Goal: Transaction & Acquisition: Purchase product/service

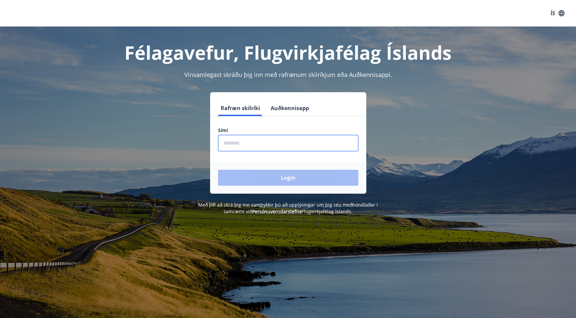
click at [267, 140] on input "phone" at bounding box center [288, 143] width 140 height 16
type input "********"
click at [218, 170] on button "Login" at bounding box center [288, 178] width 140 height 16
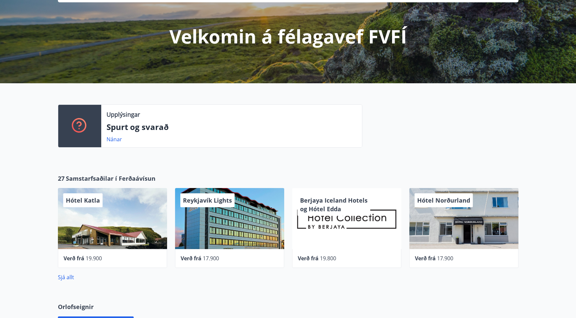
scroll to position [177, 0]
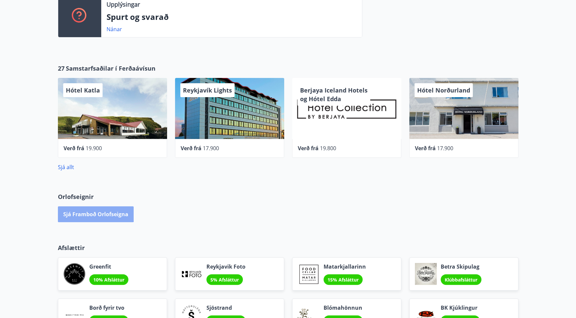
click at [92, 211] on button "Sjá framboð orlofseigna" at bounding box center [96, 214] width 76 height 16
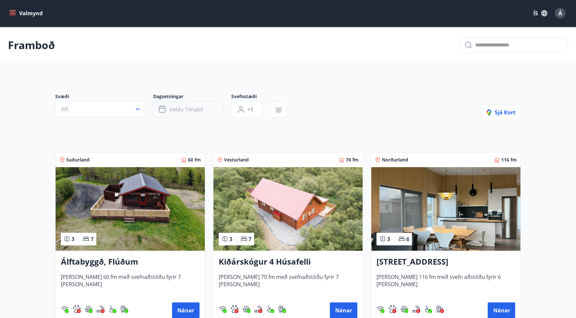
click at [196, 115] on button "Veldu tímabil" at bounding box center [188, 109] width 70 height 17
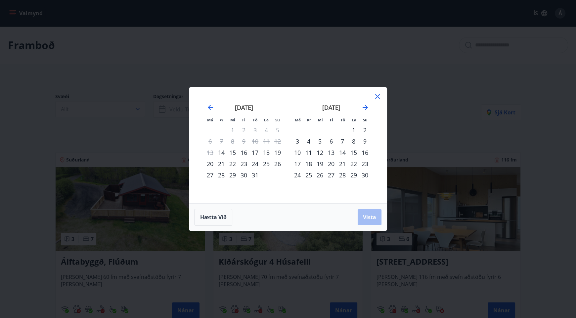
click at [255, 155] on div "17" at bounding box center [255, 152] width 11 height 11
click at [279, 153] on div "19" at bounding box center [277, 152] width 11 height 11
click at [374, 218] on span "Vista" at bounding box center [369, 216] width 13 height 7
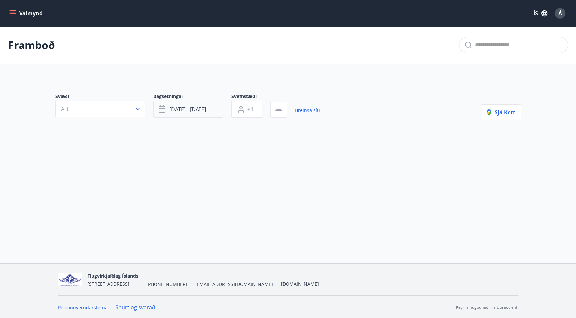
click at [201, 109] on span "[DATE] - [DATE]" at bounding box center [188, 109] width 37 height 7
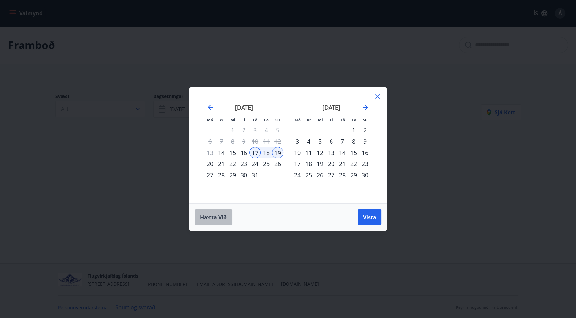
click at [217, 218] on span "Hætta við" at bounding box center [213, 216] width 26 height 7
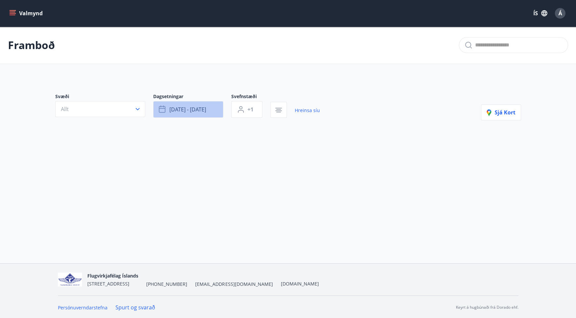
click at [163, 112] on icon "button" at bounding box center [162, 109] width 7 height 7
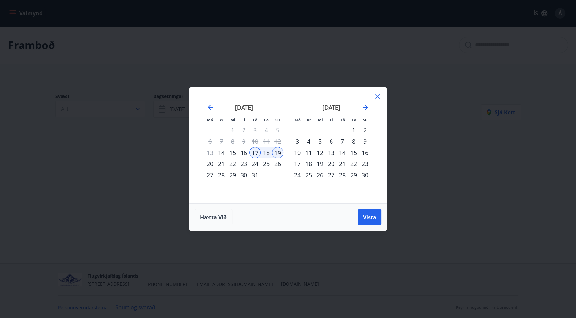
click at [256, 153] on div "17" at bounding box center [255, 152] width 11 height 11
click at [377, 96] on icon at bounding box center [378, 96] width 8 height 8
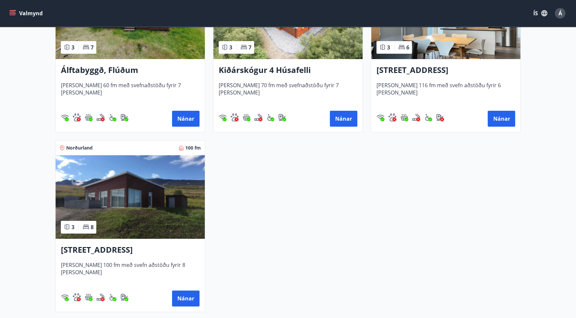
scroll to position [192, 0]
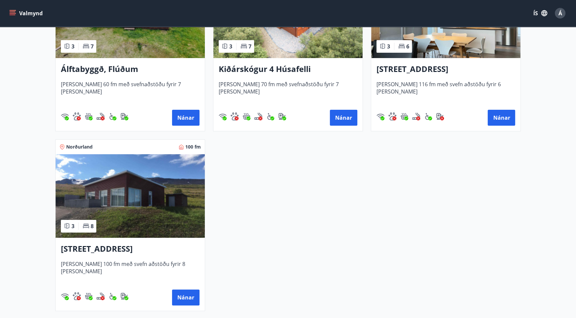
click at [253, 237] on div "Suðurland 60 fm 3 7 Álftabyggð, Flúðum [PERSON_NAME] 60 fm með svefnaðstöðu fyr…" at bounding box center [284, 131] width 474 height 359
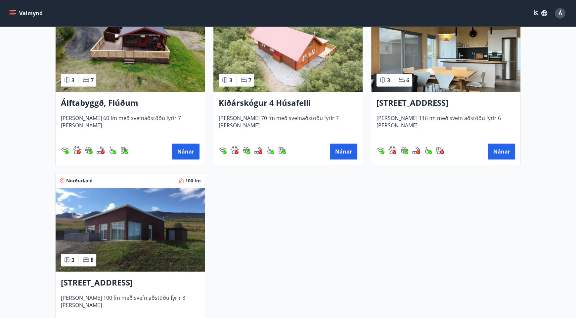
scroll to position [158, 0]
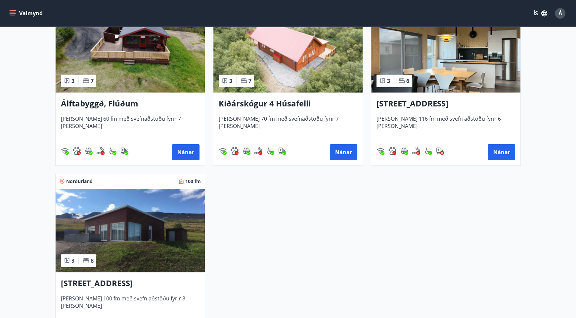
click at [167, 239] on img at bounding box center [130, 229] width 149 height 83
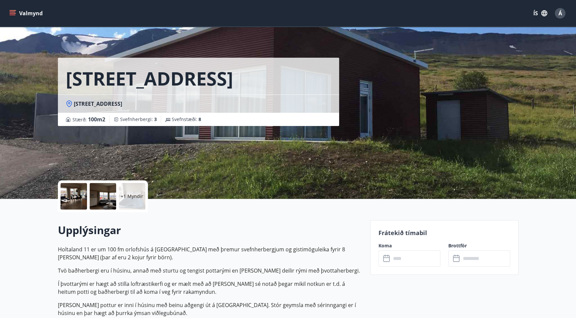
scroll to position [4, 0]
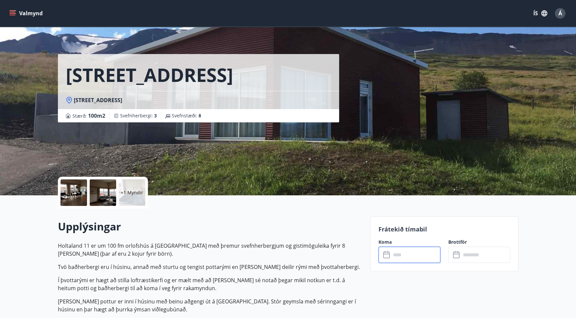
click at [407, 256] on input "text" at bounding box center [415, 254] width 49 height 16
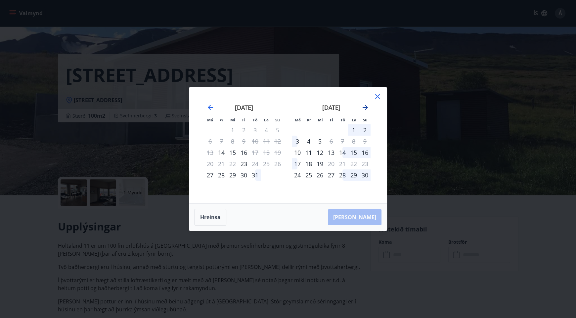
click at [367, 106] on icon "Move forward to switch to the next month." at bounding box center [365, 107] width 5 height 5
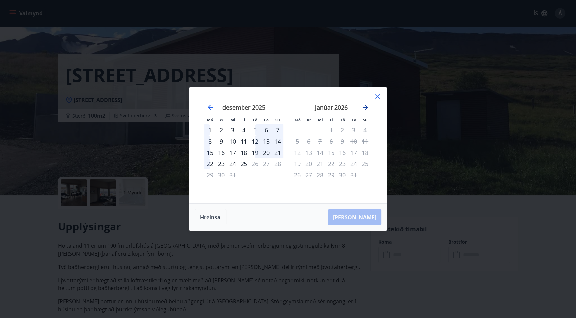
click at [367, 106] on icon "Move forward to switch to the next month." at bounding box center [365, 107] width 5 height 5
click at [379, 95] on icon at bounding box center [378, 96] width 8 height 8
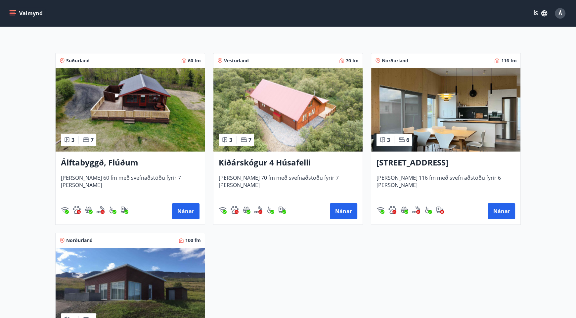
scroll to position [99, 0]
click at [284, 100] on img at bounding box center [288, 109] width 149 height 83
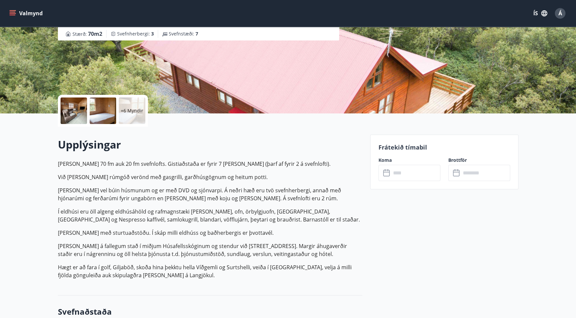
scroll to position [86, 0]
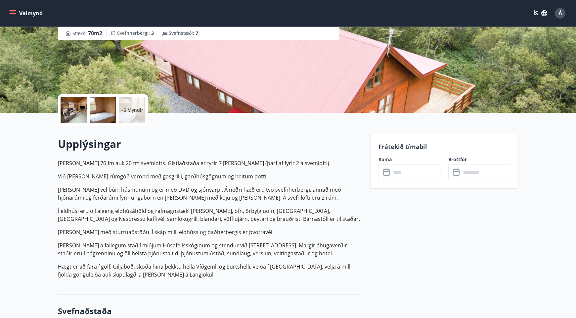
click at [397, 166] on input "text" at bounding box center [415, 172] width 49 height 16
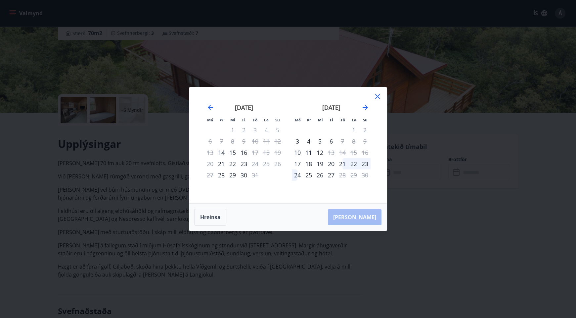
click at [382, 93] on icon at bounding box center [378, 96] width 8 height 8
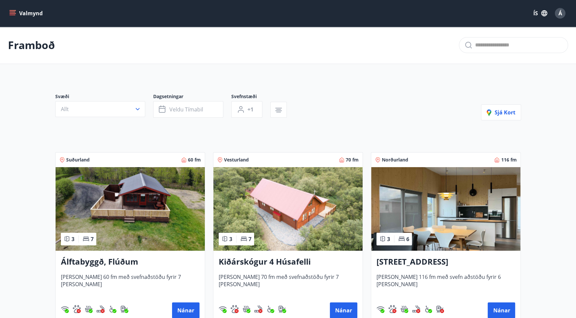
click at [430, 232] on img at bounding box center [445, 208] width 149 height 83
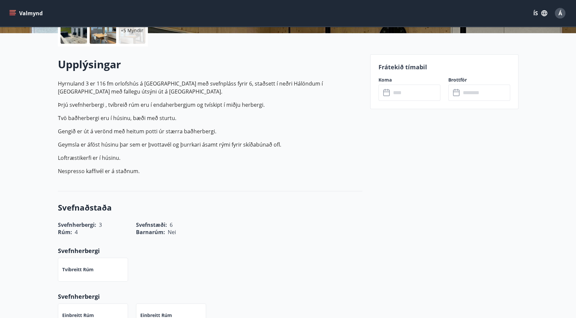
scroll to position [166, 0]
click at [411, 89] on input "text" at bounding box center [415, 92] width 49 height 16
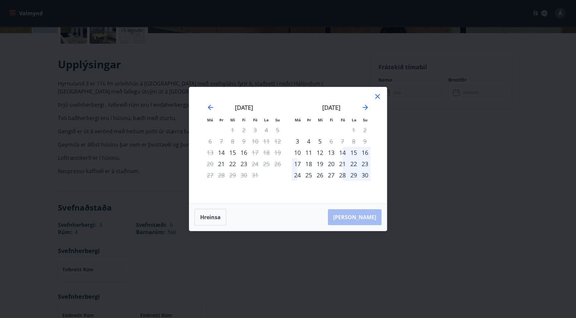
click at [439, 147] on div "Má Þr Mi Fi Fö La Su Má Þr Mi Fi Fö La Su [DATE] 1 2 3 4 5 6 7 8 9 10 11 12 13 …" at bounding box center [288, 159] width 576 height 318
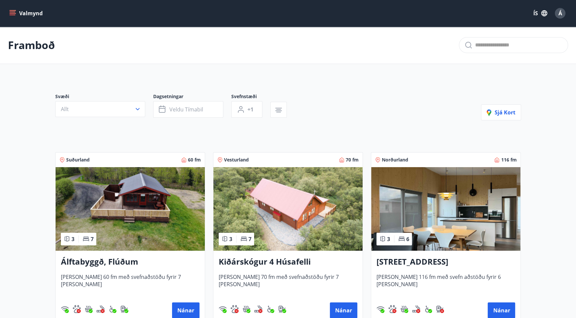
scroll to position [67, 0]
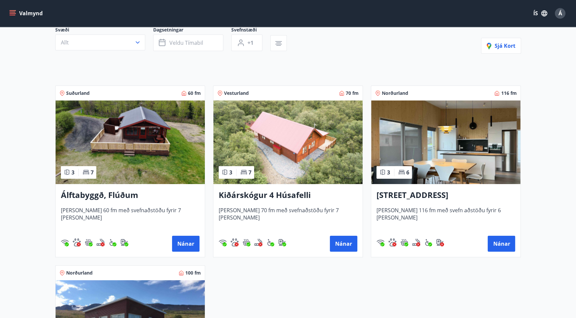
click at [129, 152] on img at bounding box center [130, 141] width 149 height 83
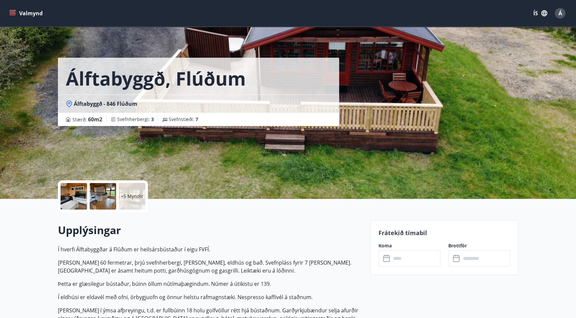
click at [411, 259] on input "text" at bounding box center [415, 258] width 49 height 16
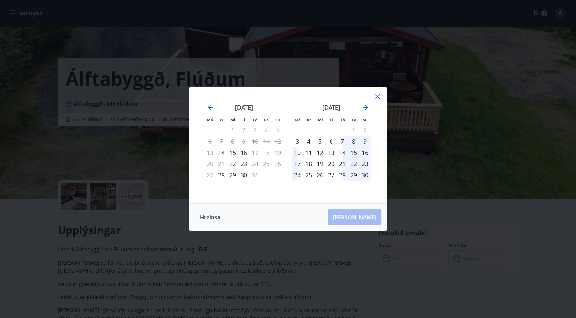
click at [326, 282] on div "Má Þr Mi Fi Fö La Su Má Þr Mi Fi Fö La Su [DATE] 1 2 3 4 5 6 7 8 9 10 11 12 13 …" at bounding box center [288, 159] width 576 height 318
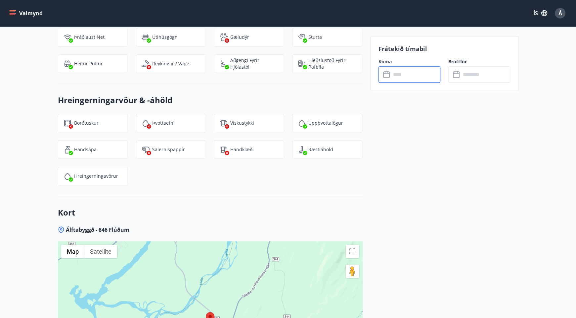
scroll to position [776, 0]
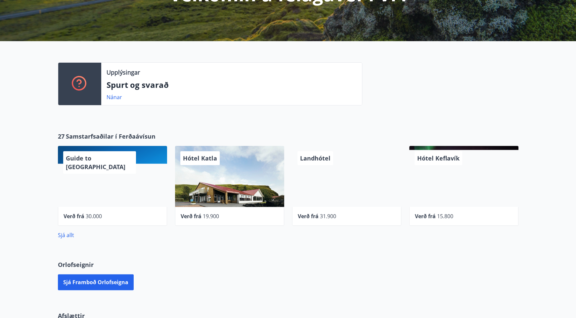
scroll to position [111, 0]
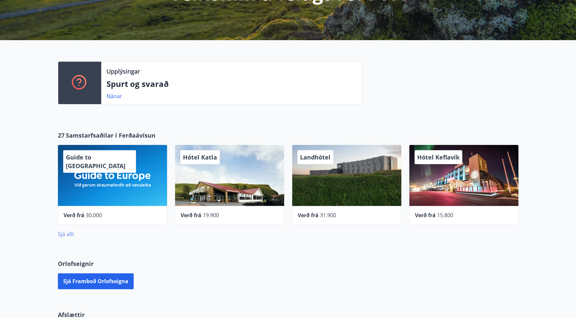
click at [67, 236] on link "Sjá allt" at bounding box center [66, 233] width 16 height 7
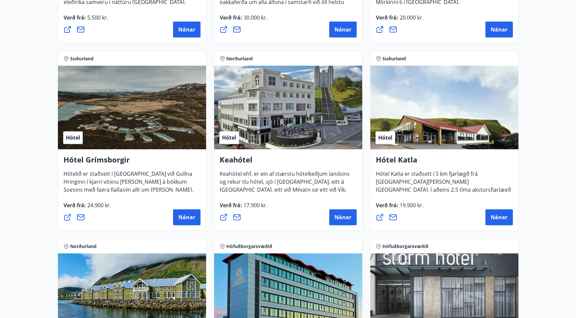
scroll to position [265, 0]
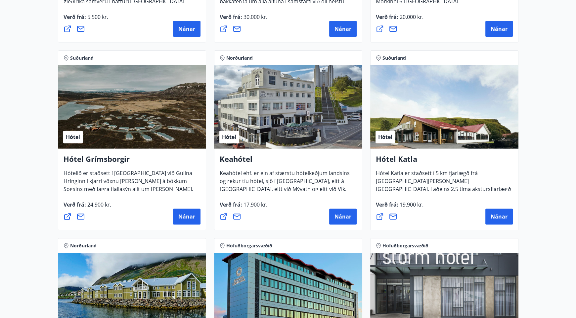
click at [213, 174] on div "Norðurland Hótel Keahótel Keahótel ehf. er ein af stærstu hótelkeðjum landsins …" at bounding box center [288, 139] width 156 height 187
click at [109, 160] on h4 "Hótel Grímsborgir" at bounding box center [132, 161] width 137 height 15
click at [193, 219] on span "Nánar" at bounding box center [186, 216] width 17 height 7
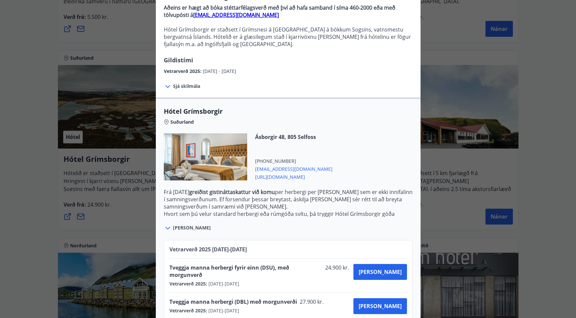
scroll to position [70, 0]
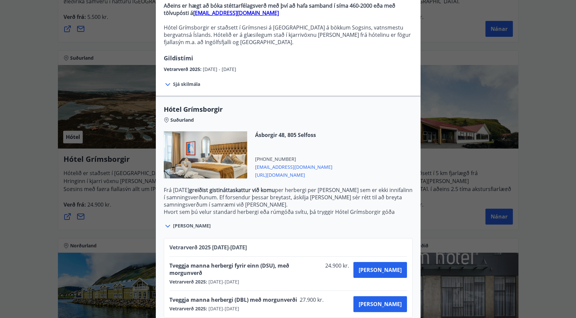
click at [63, 230] on div "Hótel Grímsborgir Aðeins er hægt að bóka stéttarfélagsverð með því að hafa samb…" at bounding box center [288, 89] width 576 height 318
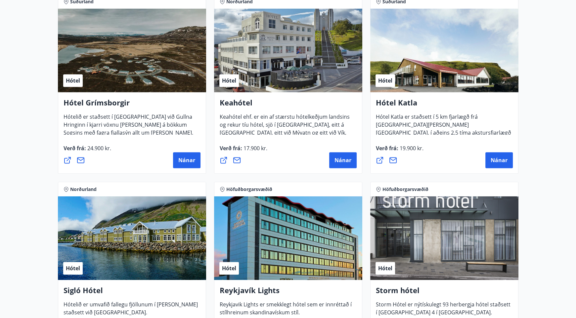
scroll to position [321, 0]
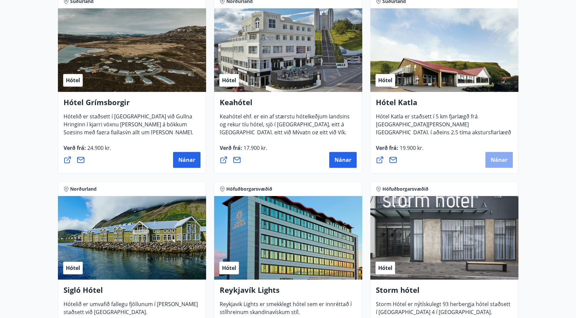
click at [498, 158] on span "Nánar" at bounding box center [499, 159] width 17 height 7
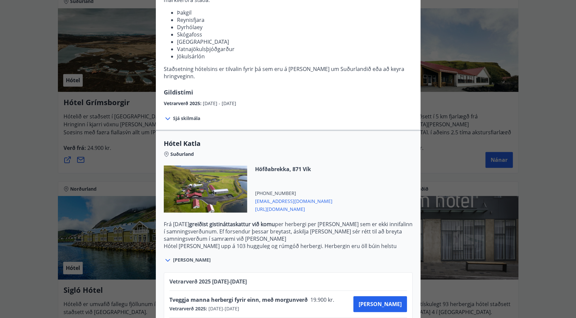
scroll to position [131, 0]
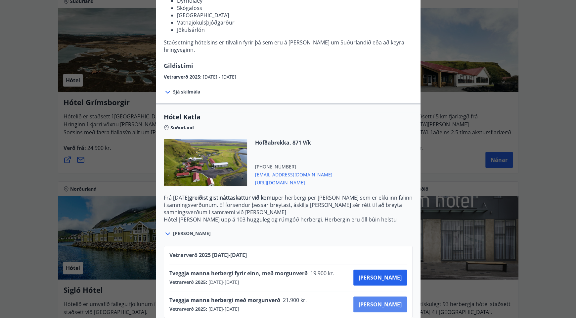
click at [392, 300] on span "[PERSON_NAME]" at bounding box center [380, 303] width 43 height 7
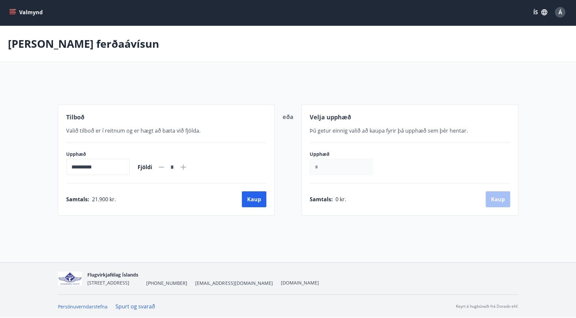
scroll to position [1, 0]
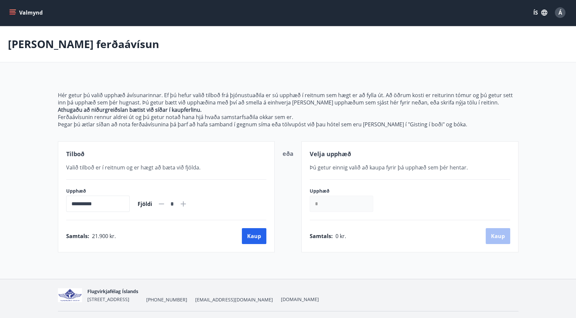
click at [130, 207] on input "**********" at bounding box center [98, 203] width 64 height 16
click at [221, 173] on div "**********" at bounding box center [166, 196] width 217 height 111
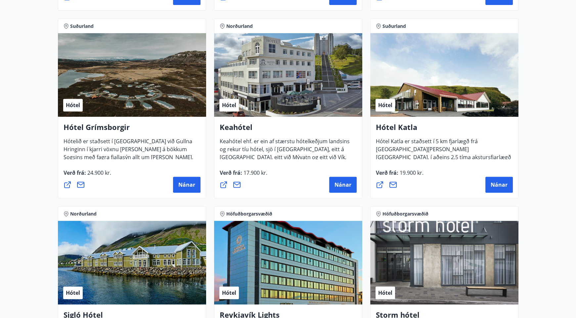
scroll to position [296, 0]
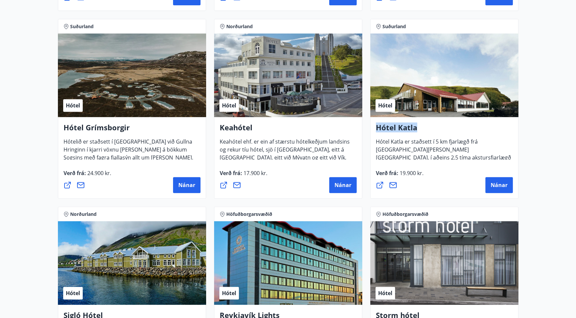
drag, startPoint x: 417, startPoint y: 127, endPoint x: 374, endPoint y: 123, distance: 42.3
click at [376, 123] on div "Hótel Katla Hótel Katla er staðsett í 5 km fjarlægð frá [GEOGRAPHIC_DATA][PERSO…" at bounding box center [444, 140] width 137 height 37
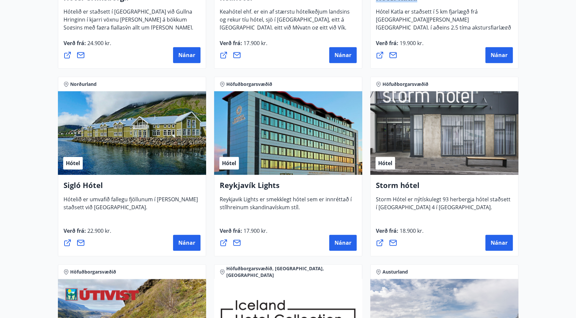
scroll to position [426, 0]
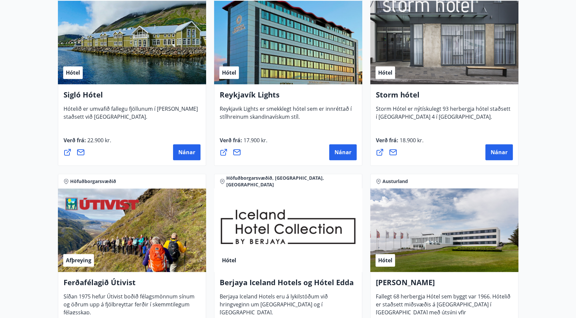
scroll to position [518, 0]
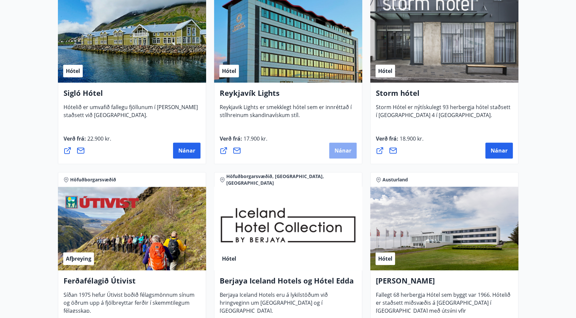
click at [348, 147] on span "Nánar" at bounding box center [343, 150] width 17 height 7
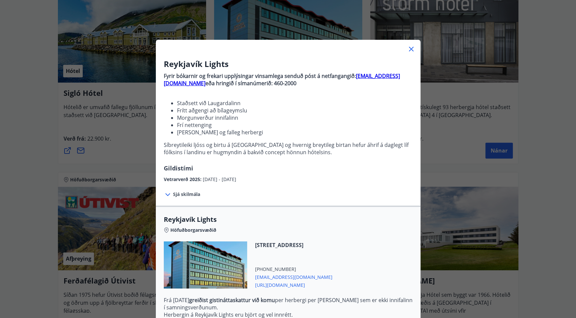
scroll to position [110, 0]
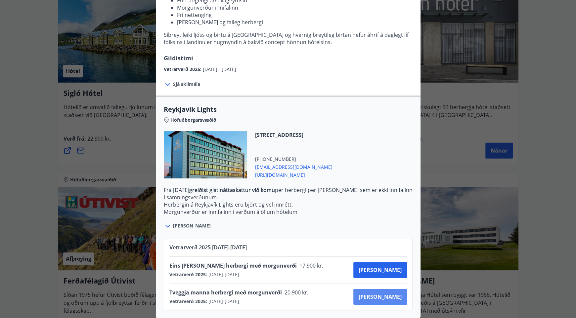
click at [393, 297] on span "[PERSON_NAME]" at bounding box center [380, 296] width 43 height 7
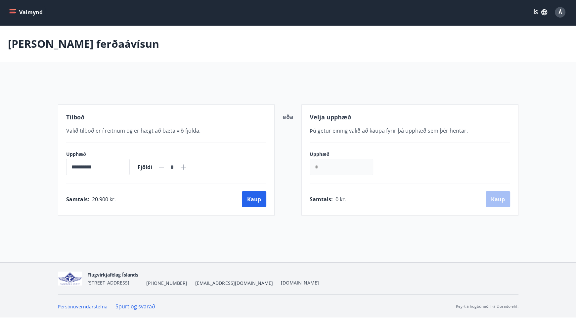
scroll to position [1, 0]
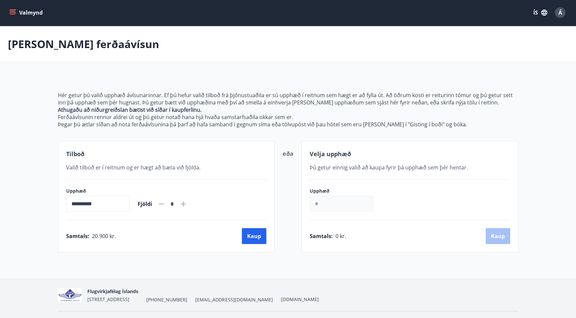
click at [291, 120] on p "Ferðaávísunin rennur aldrei út og þú getur notað hana hjá hvaða samstarfsaðila …" at bounding box center [288, 116] width 461 height 7
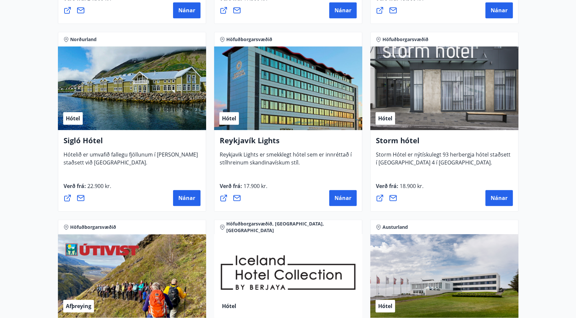
scroll to position [471, 0]
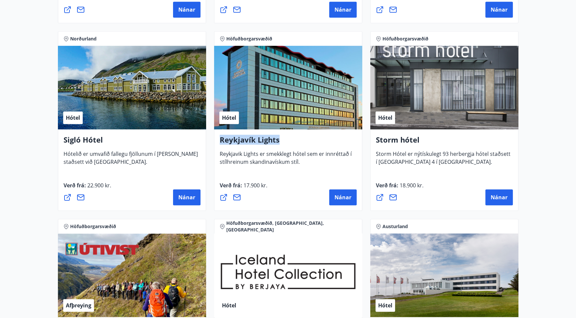
drag, startPoint x: 284, startPoint y: 144, endPoint x: 221, endPoint y: 140, distance: 63.7
click at [221, 140] on h4 "Reykjavík Lights" at bounding box center [288, 141] width 137 height 15
click at [501, 197] on span "Nánar" at bounding box center [499, 196] width 17 height 7
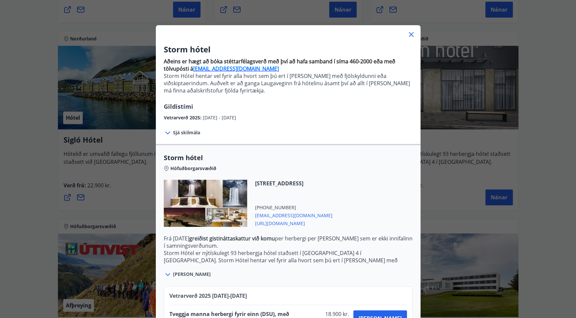
scroll to position [13, 0]
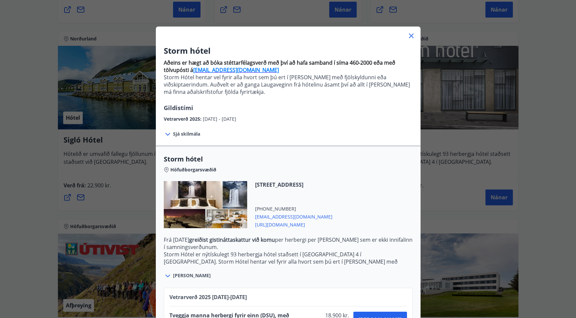
click at [289, 98] on p "Aðeins er hægt að bóka stéttarfélagsverð með því að hafa samband í síma 460-200…" at bounding box center [288, 79] width 249 height 47
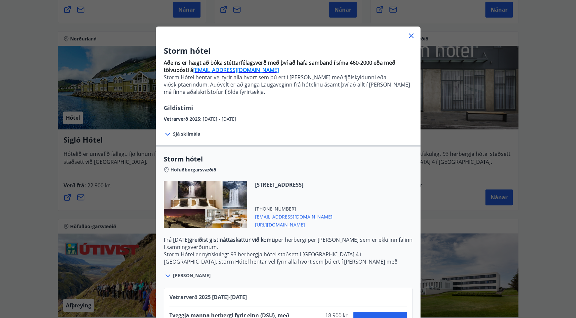
click at [179, 136] on span "Sjá skilmála" at bounding box center [186, 133] width 27 height 7
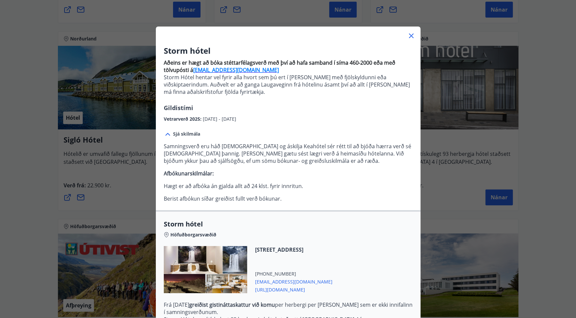
click at [257, 160] on p "Samningsverð eru háð [DEMOGRAPHIC_DATA] og áskilja Keahótel sér rétt til að bjó…" at bounding box center [288, 153] width 249 height 22
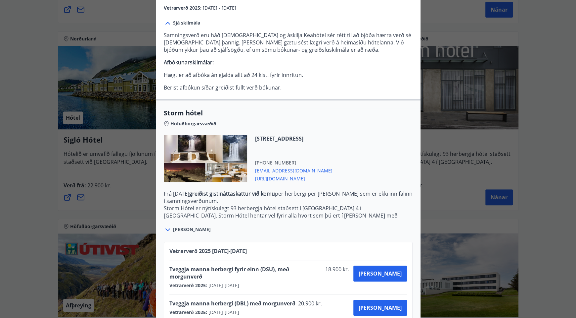
scroll to position [127, 0]
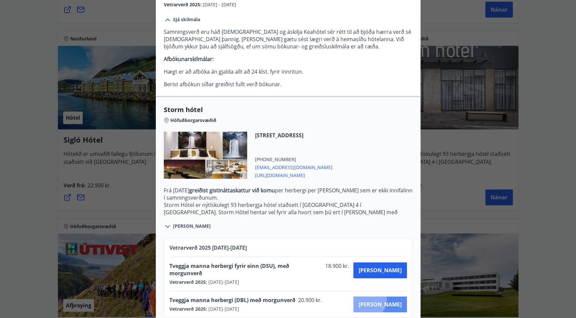
click at [394, 296] on button "[PERSON_NAME]" at bounding box center [381, 304] width 54 height 16
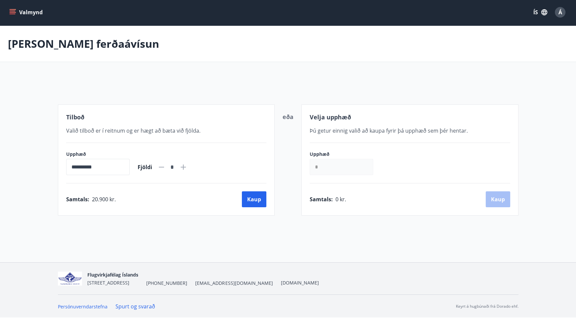
scroll to position [1, 0]
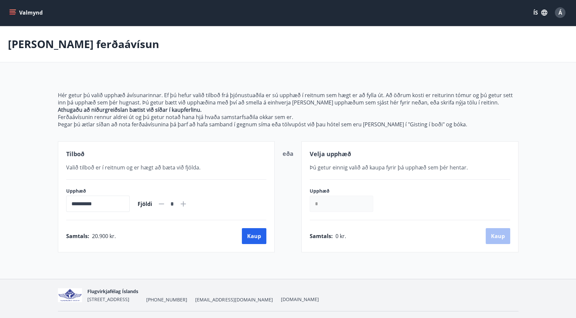
click at [238, 90] on div "**********" at bounding box center [288, 163] width 461 height 176
click at [256, 236] on button "Kaup" at bounding box center [254, 236] width 25 height 16
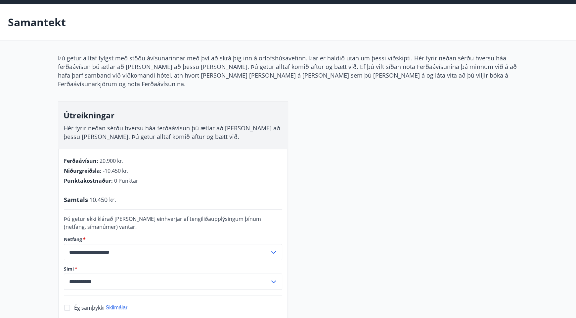
scroll to position [23, 0]
click at [347, 160] on div "**********" at bounding box center [288, 203] width 461 height 298
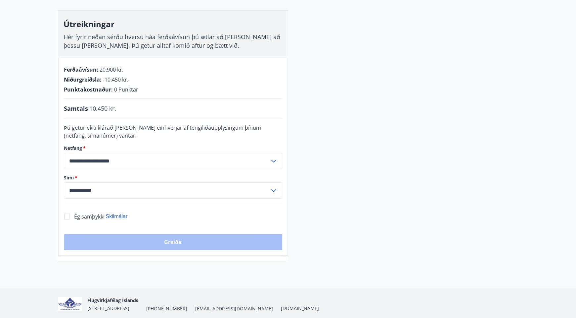
scroll to position [129, 0]
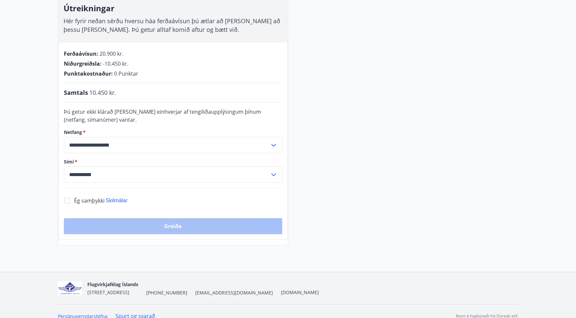
scroll to position [1, 0]
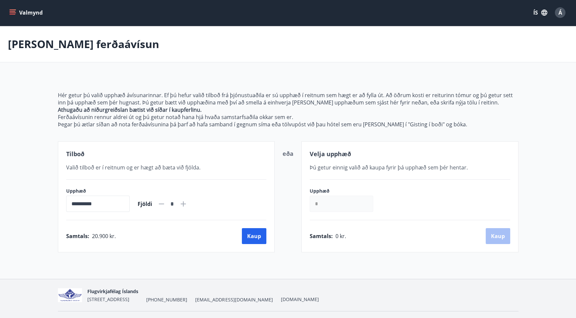
click at [297, 119] on p "Ferðaávísunin rennur aldrei út og þú getur notað hana hjá hvaða samstarfsaðila …" at bounding box center [288, 116] width 461 height 7
click at [306, 100] on p "Hér getur þú valið upphæð ávísunarinnar. Ef þú hefur valið tilboð frá þjónustua…" at bounding box center [288, 98] width 461 height 15
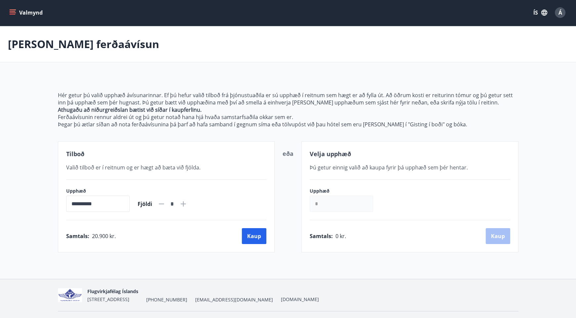
scroll to position [16, 0]
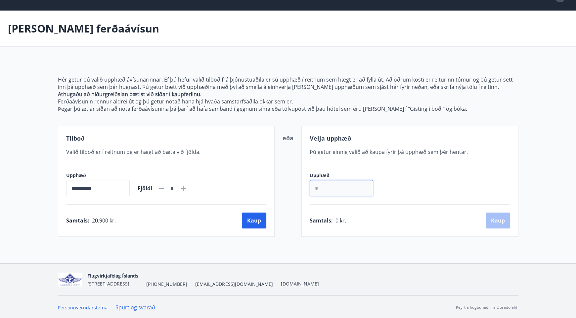
click at [343, 186] on input "*" at bounding box center [342, 188] width 64 height 16
drag, startPoint x: 343, startPoint y: 186, endPoint x: 248, endPoint y: 171, distance: 95.6
click at [310, 180] on input "*" at bounding box center [342, 188] width 64 height 16
type input "******"
click at [492, 217] on button "Kaup" at bounding box center [498, 220] width 25 height 16
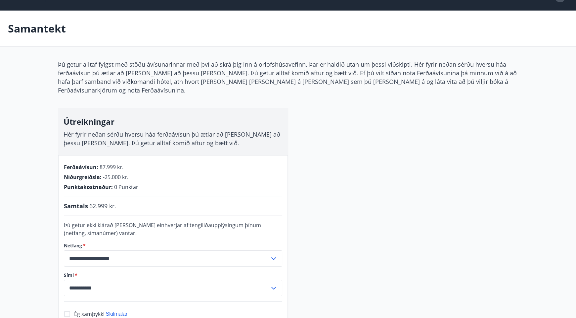
click at [378, 137] on div "**********" at bounding box center [288, 209] width 461 height 298
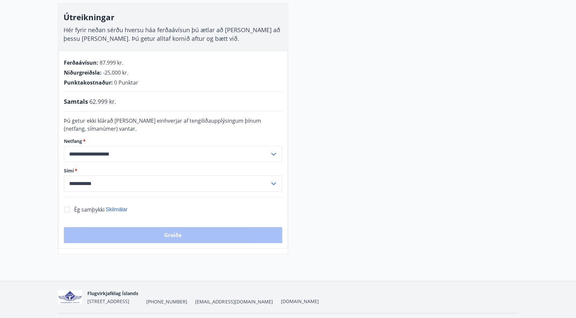
scroll to position [122, 0]
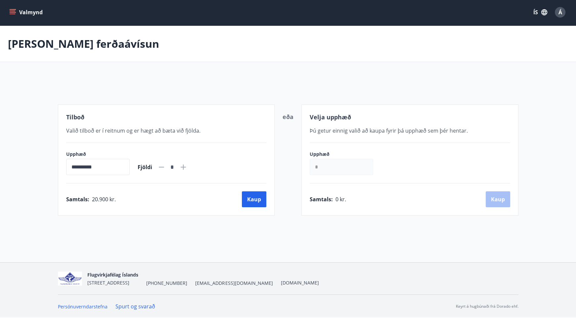
scroll to position [1, 0]
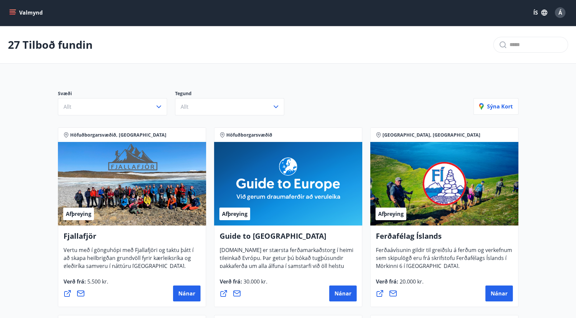
scroll to position [111, 0]
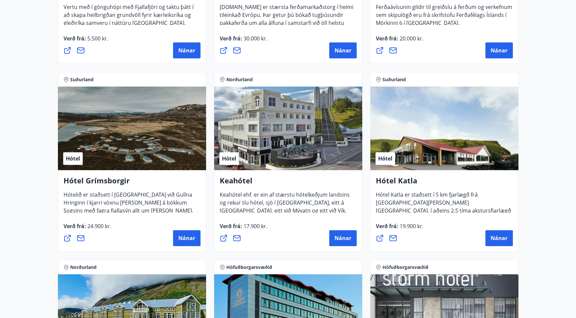
scroll to position [244, 0]
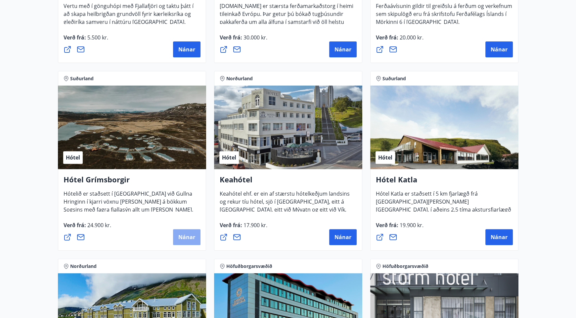
click at [181, 230] on button "Nánar" at bounding box center [186, 237] width 27 height 16
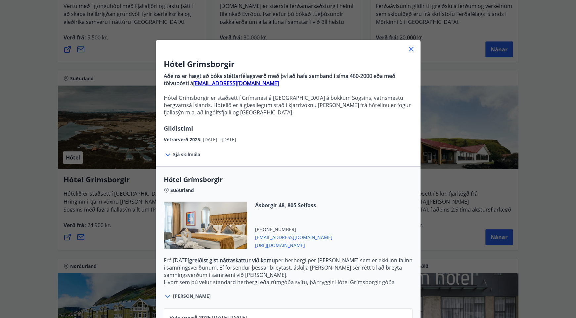
scroll to position [70, 0]
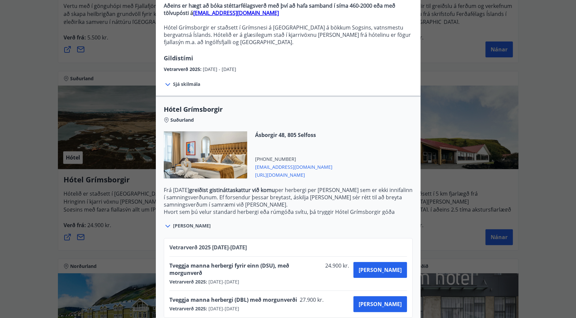
click at [58, 186] on div "Hótel Grímsborgir Aðeins er hægt að bóka stéttarfélagsverð með því að hafa samb…" at bounding box center [288, 89] width 576 height 318
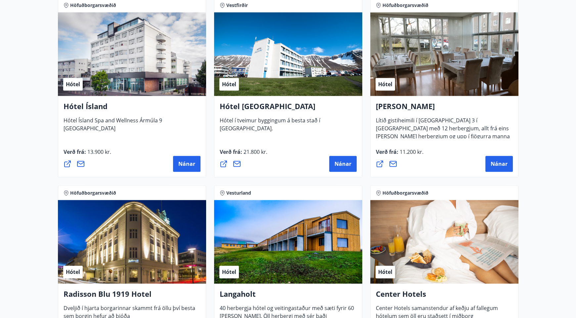
scroll to position [880, 0]
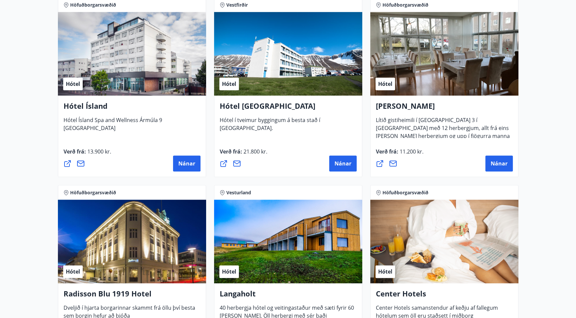
click at [543, 112] on main "27 Tilboð fundin Svæði Allt Tegund Allt [PERSON_NAME] Höfuðborgarsvæðið, Suðurl…" at bounding box center [288, 39] width 576 height 1784
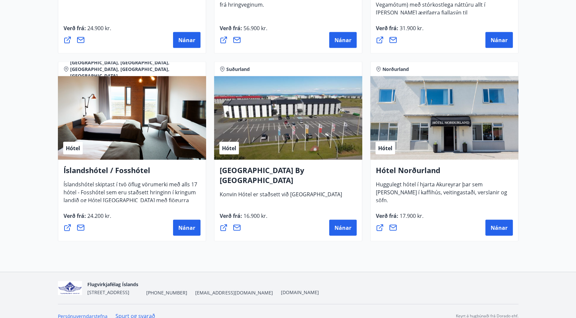
scroll to position [1566, 0]
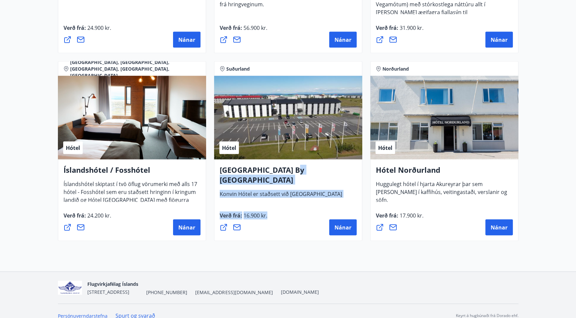
drag, startPoint x: 290, startPoint y: 171, endPoint x: 340, endPoint y: 223, distance: 72.4
click at [340, 198] on div "[GEOGRAPHIC_DATA] By [GEOGRAPHIC_DATA] [GEOGRAPHIC_DATA] er staðsett við [GEOGR…" at bounding box center [288, 181] width 137 height 33
click at [340, 223] on span "Nánar" at bounding box center [343, 226] width 17 height 7
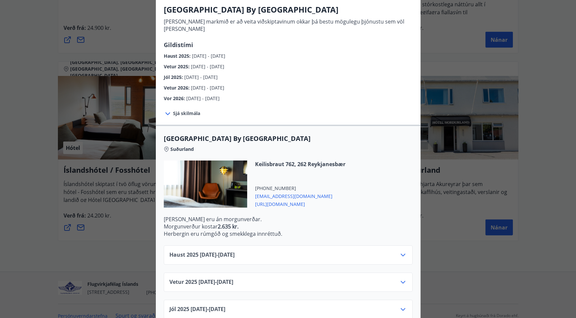
scroll to position [110, 0]
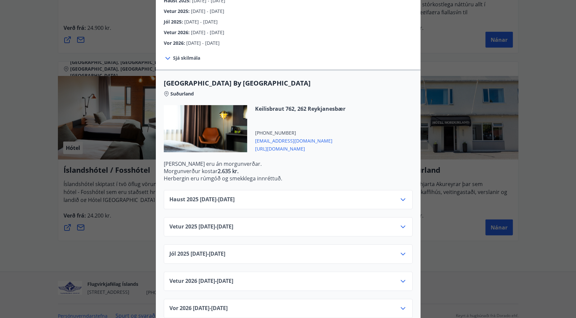
click at [319, 250] on div "Jól [PHONE_NUMBER][DATE] - [DATE]" at bounding box center [289, 256] width 238 height 13
click at [402, 250] on icon at bounding box center [403, 254] width 8 height 8
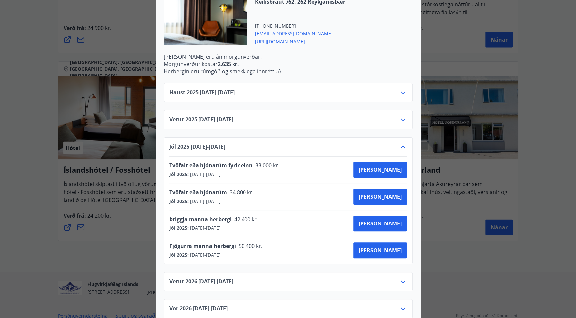
scroll to position [0, 0]
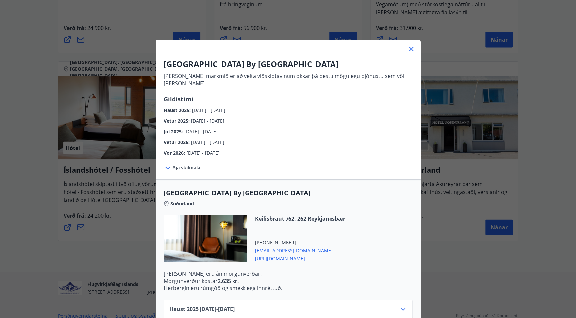
click at [529, 110] on div "[GEOGRAPHIC_DATA] By [GEOGRAPHIC_DATA] [PERSON_NAME] markmið er að veita viðski…" at bounding box center [288, 159] width 576 height 318
